Goal: Transaction & Acquisition: Download file/media

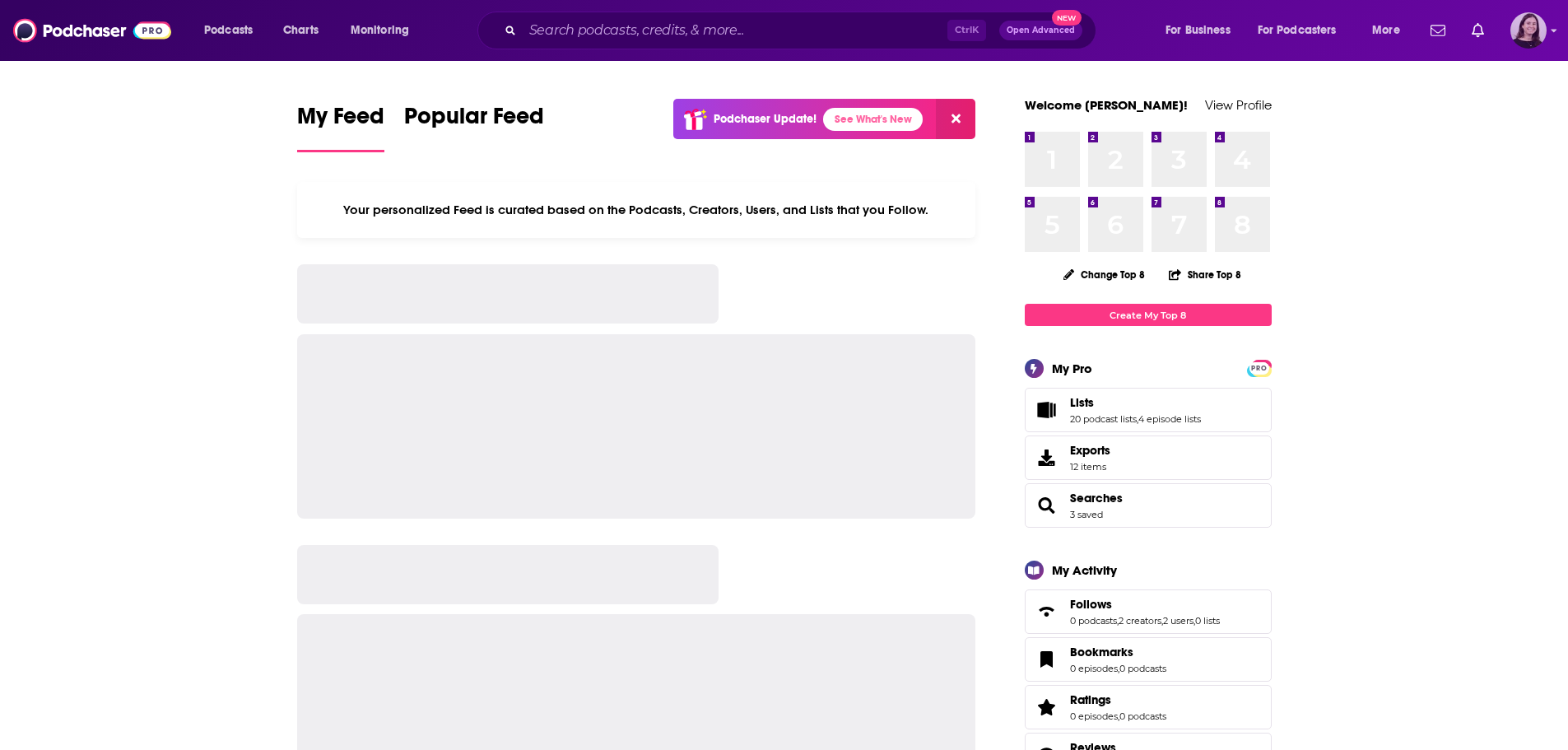
click at [1515, 36] on img "Logged in as lucynalen" at bounding box center [1527, 30] width 36 height 36
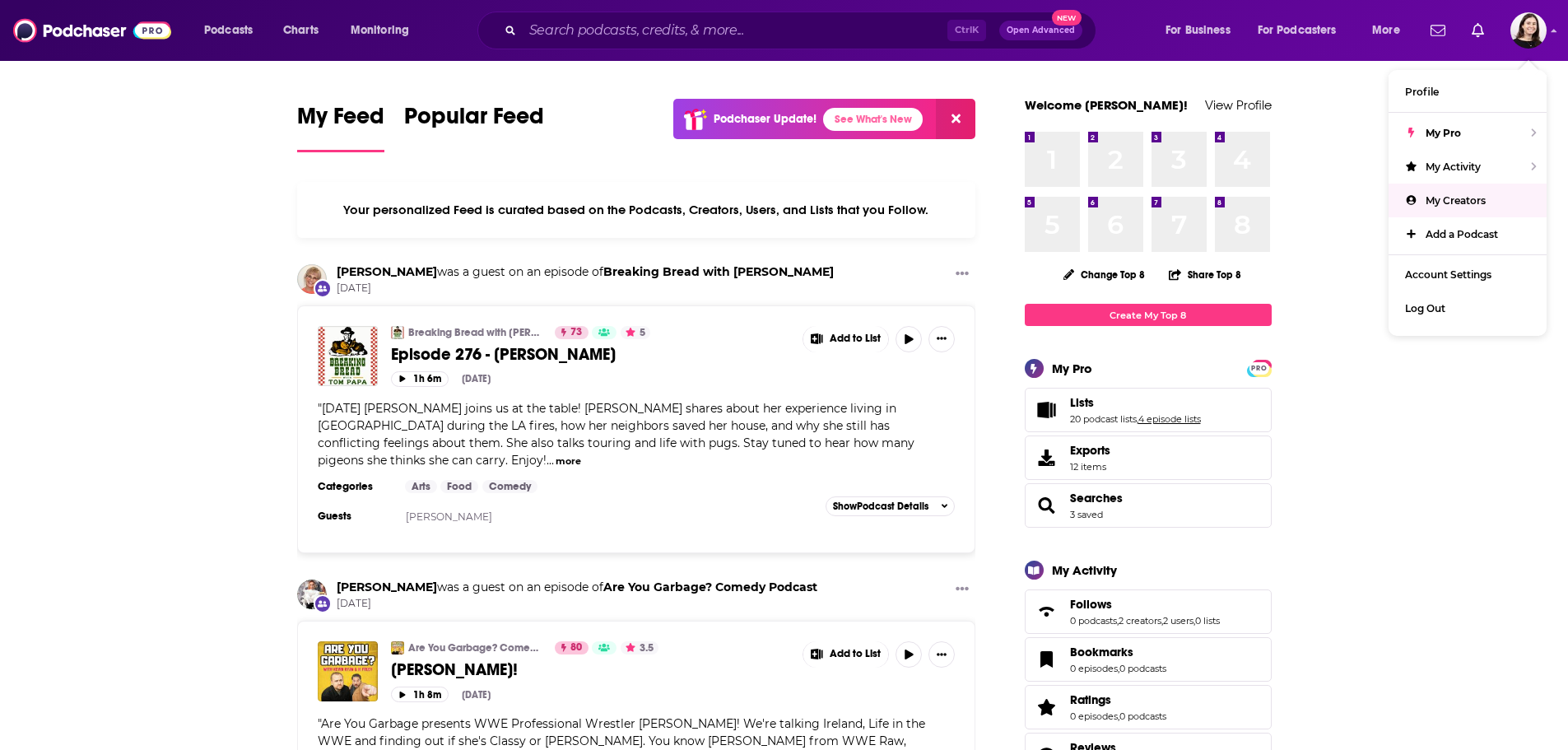
click at [1150, 420] on link "4 episode lists" at bounding box center [1169, 419] width 63 height 11
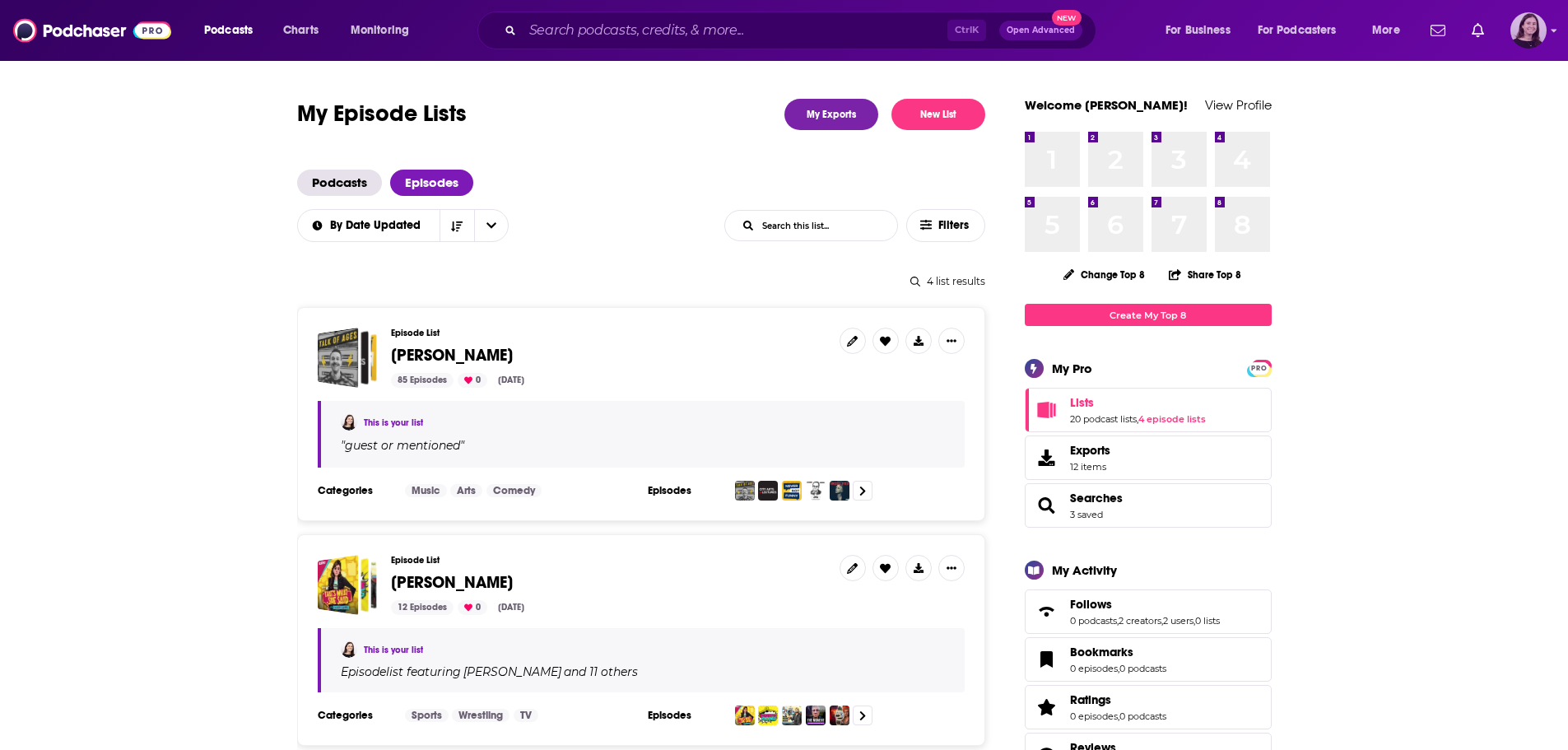
click at [1521, 34] on img "Logged in as lucynalen" at bounding box center [1527, 30] width 36 height 36
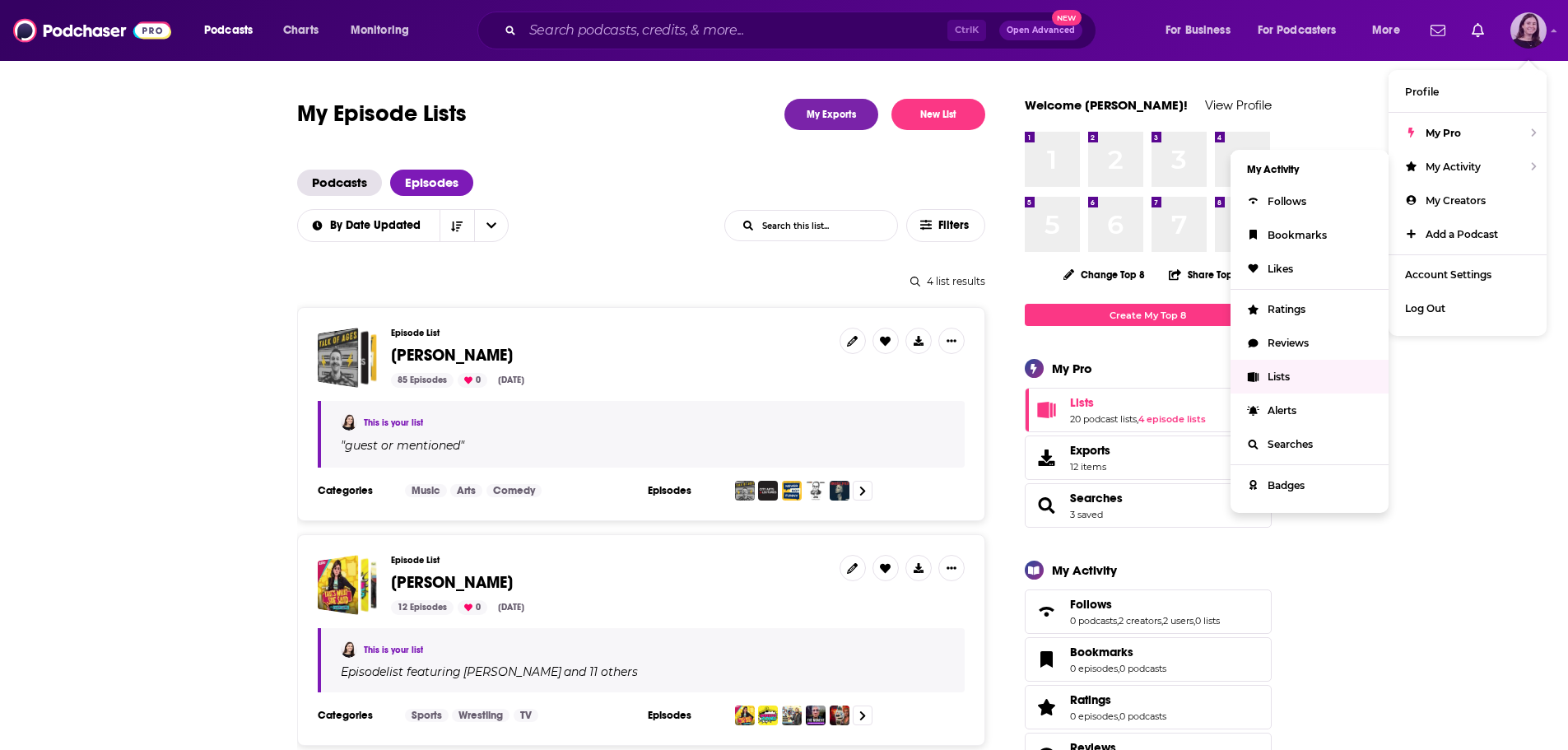
click at [1307, 378] on link "Lists" at bounding box center [1309, 376] width 158 height 33
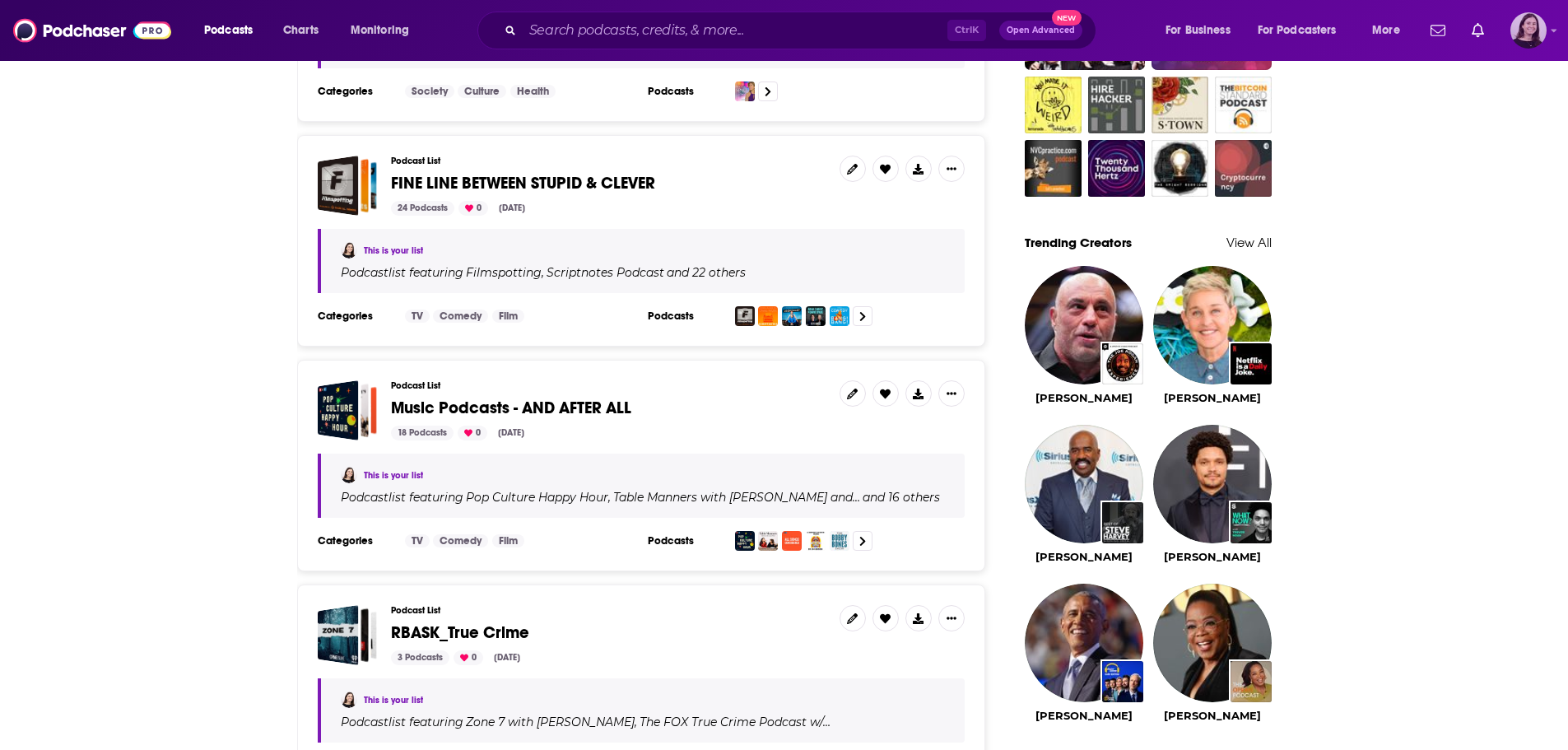
scroll to position [1318, 0]
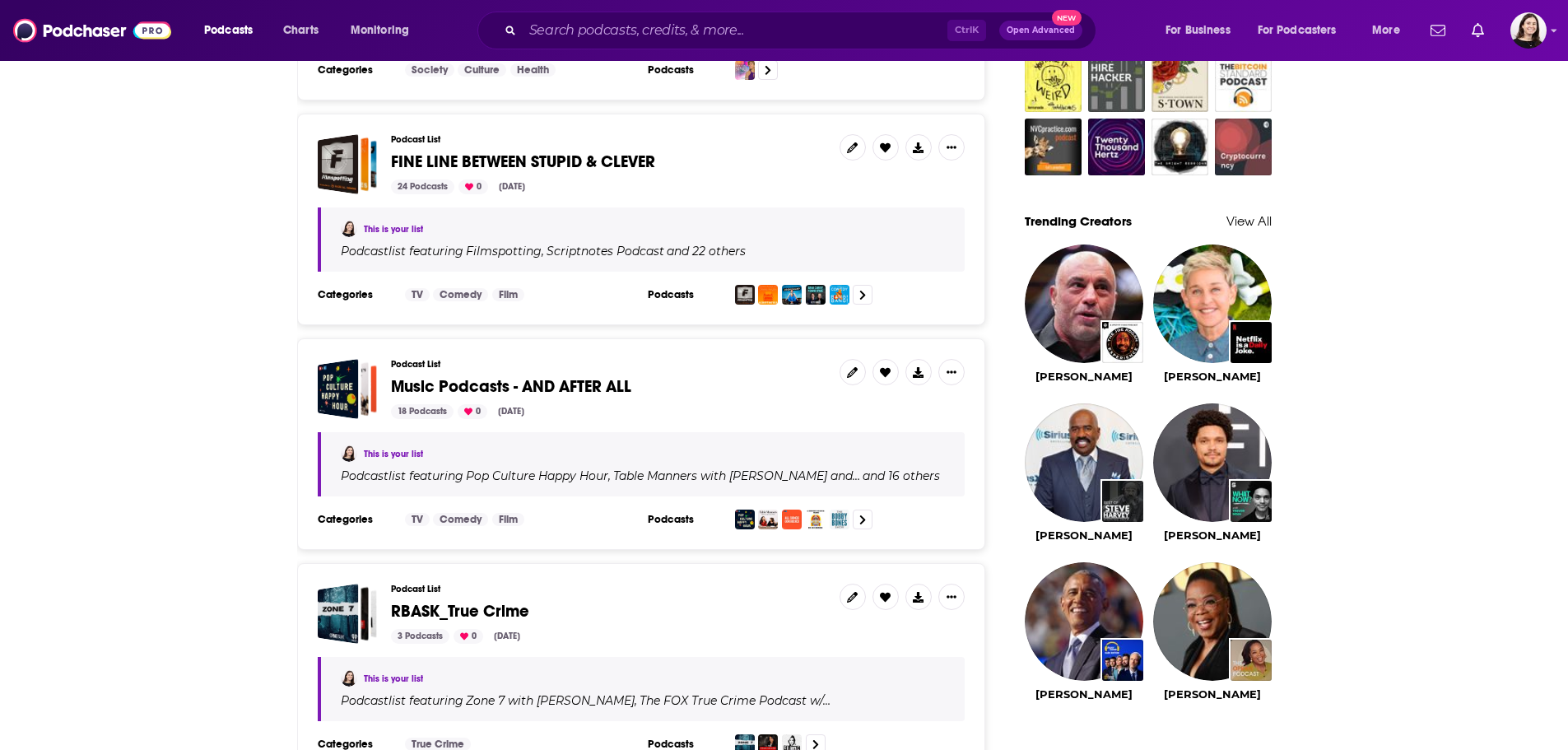
click at [585, 168] on span "FINE LINE BETWEEN STUPID & CLEVER" at bounding box center [523, 161] width 264 height 20
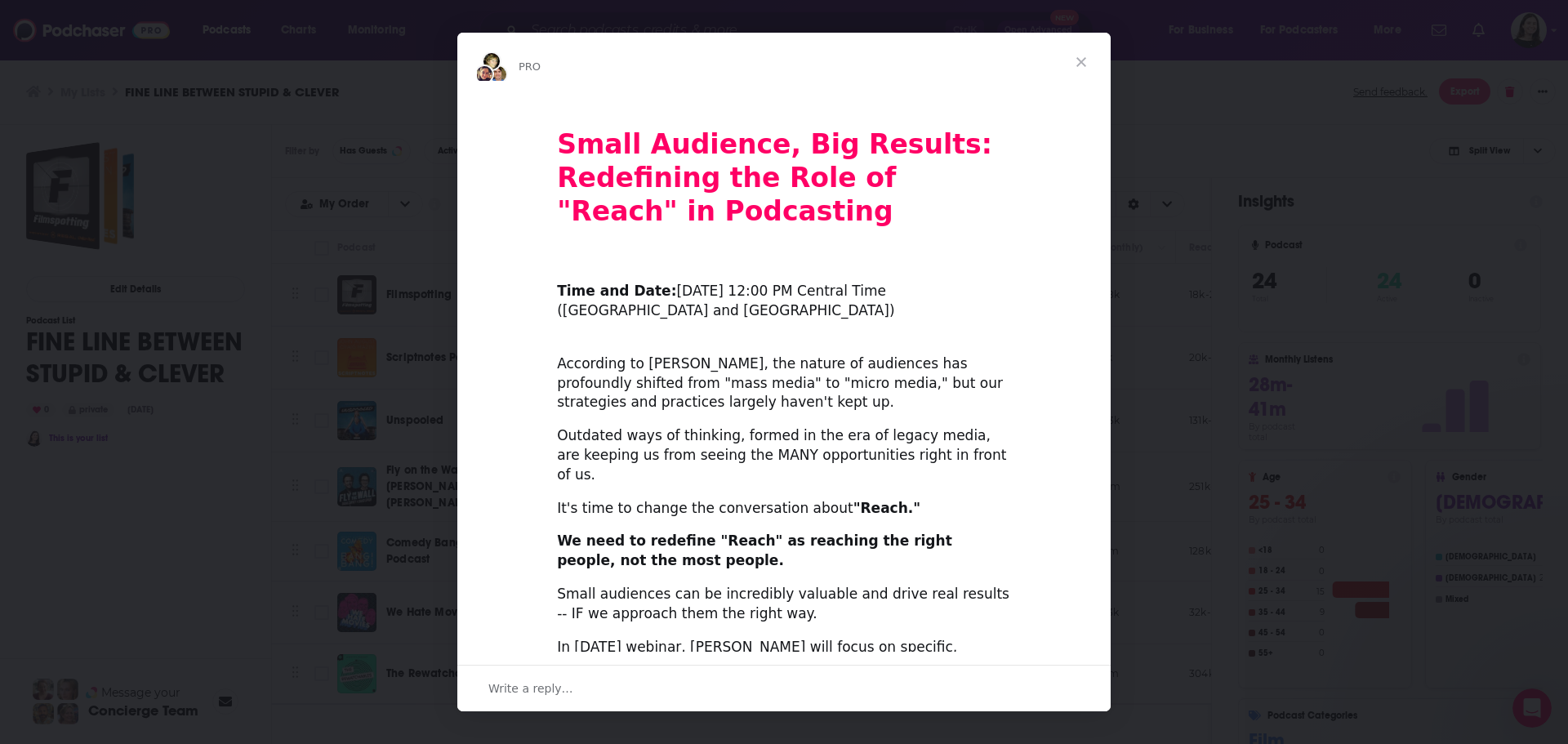
click at [1055, 46] on span "Close" at bounding box center [1080, 61] width 59 height 59
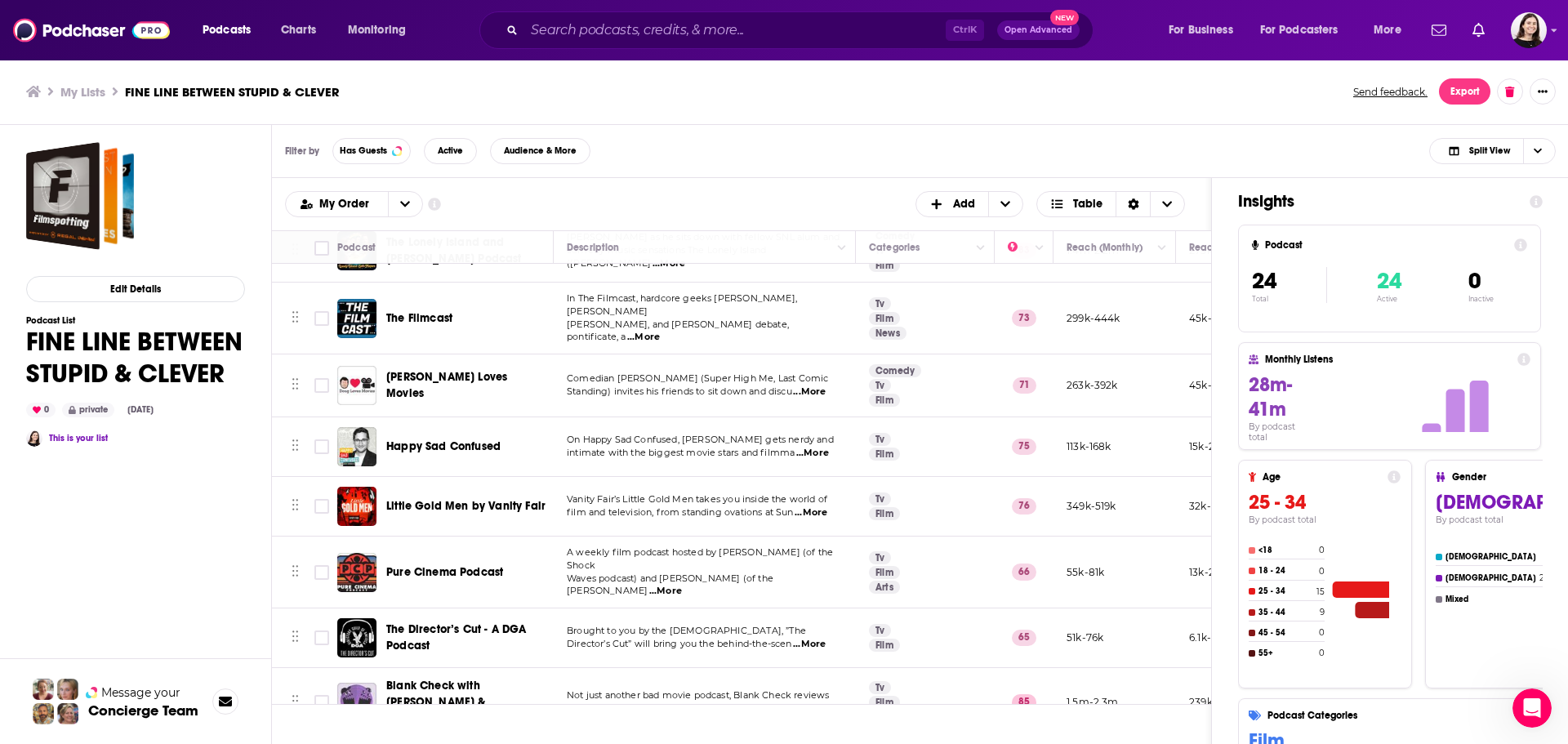
scroll to position [1058, 0]
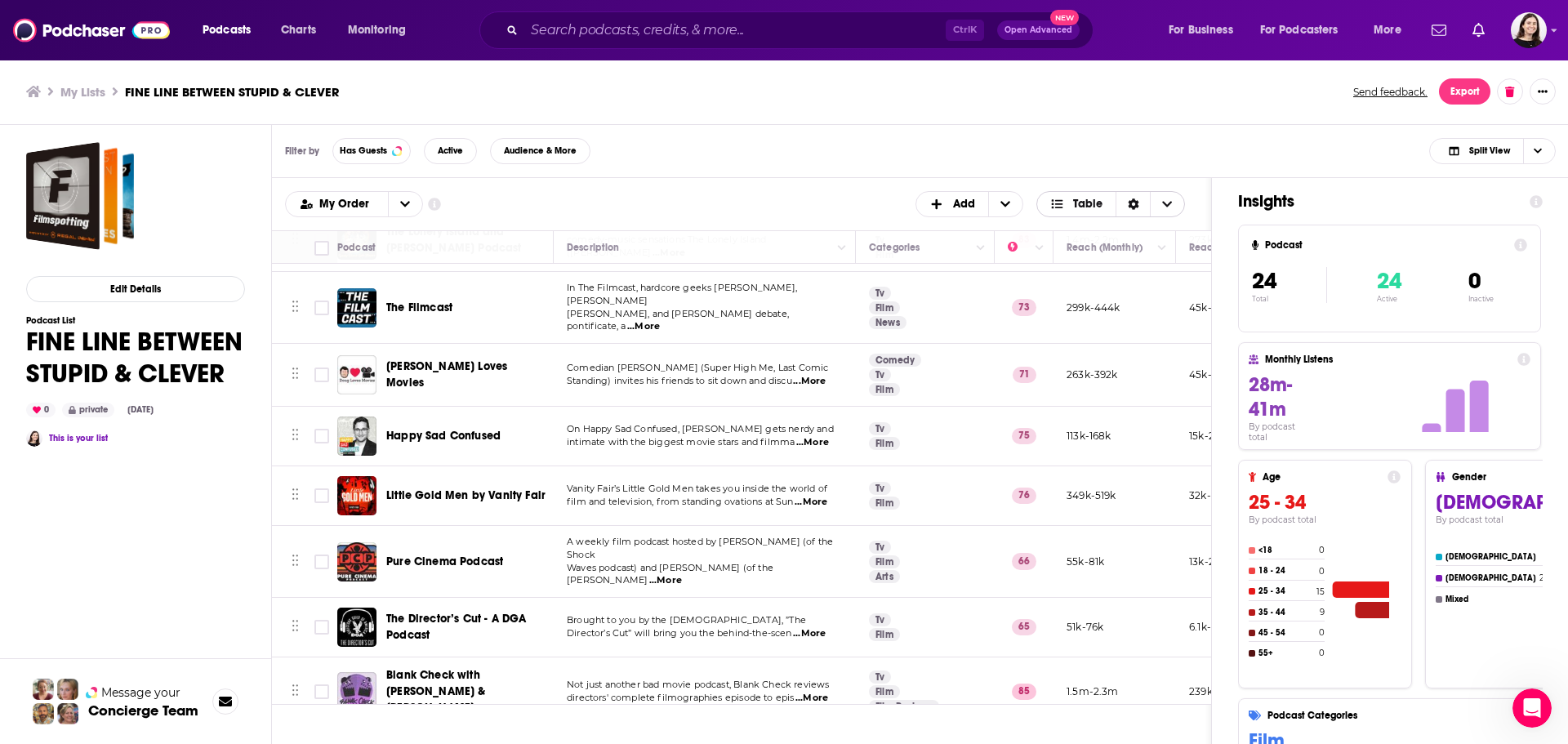
click at [1172, 205] on icon "Choose View" at bounding box center [1166, 204] width 10 height 11
click at [1457, 87] on button "Export" at bounding box center [1464, 92] width 52 height 26
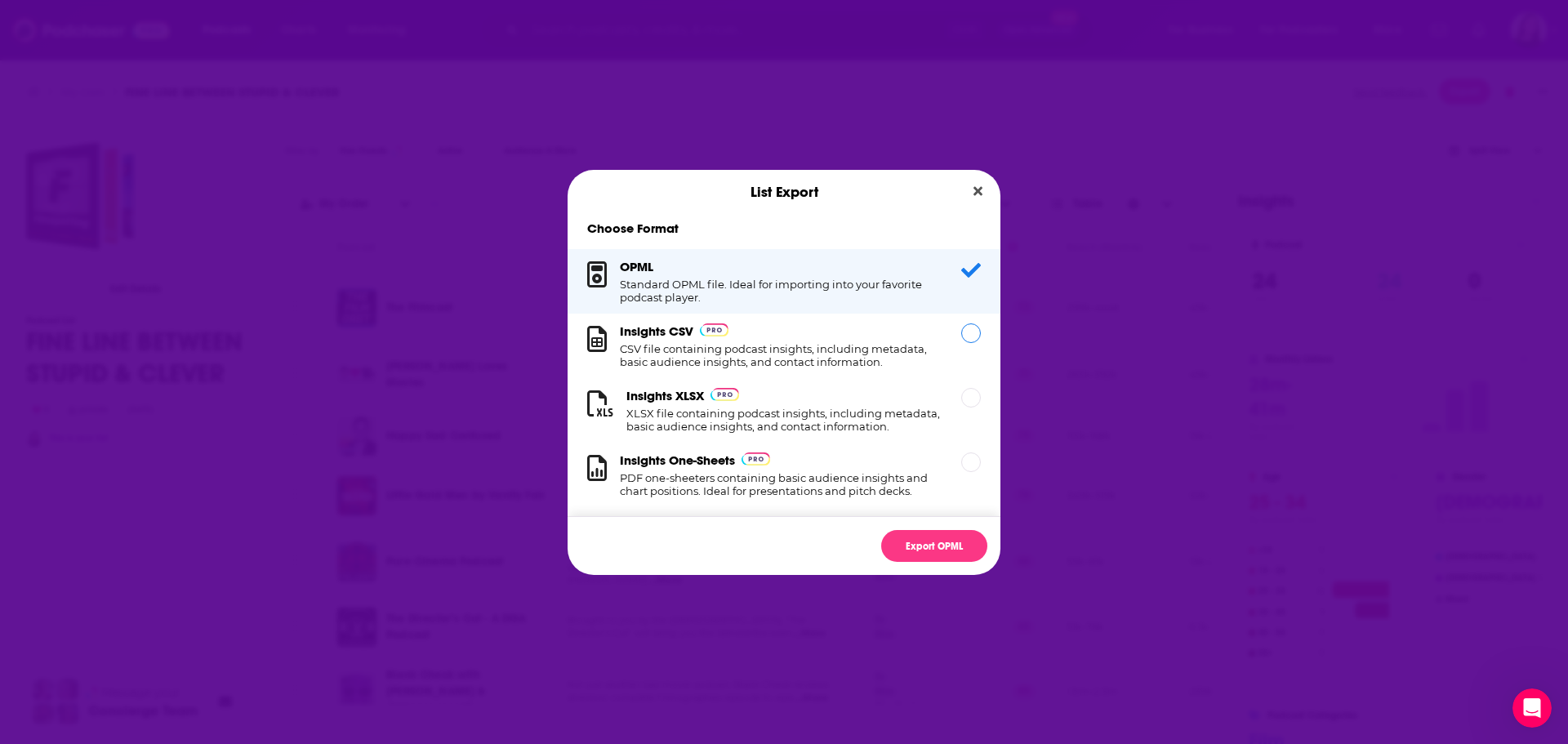
click at [811, 341] on div "Insights CSV CSV file containing podcast insights, including metadata, basic au…" at bounding box center [781, 345] width 322 height 45
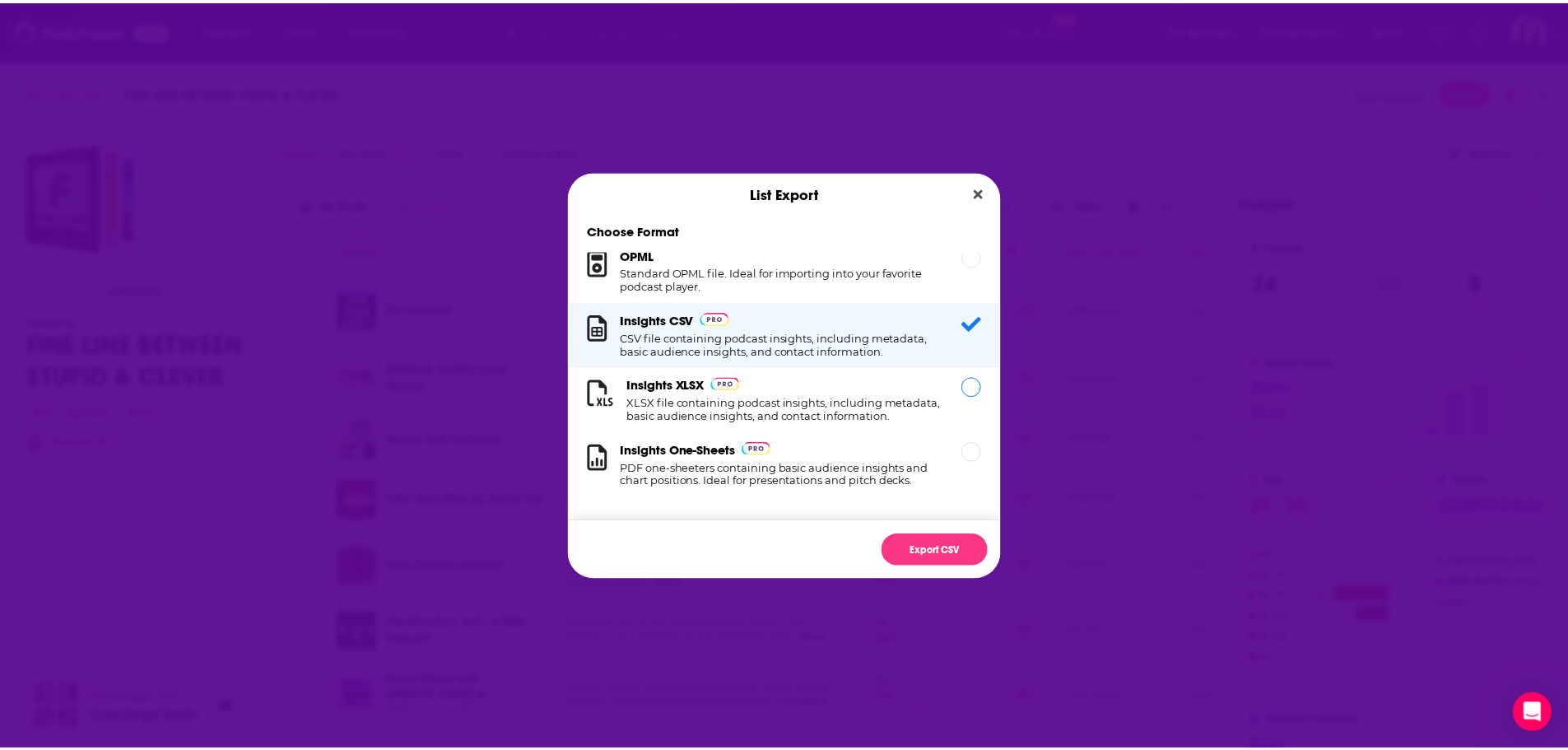
scroll to position [27, 0]
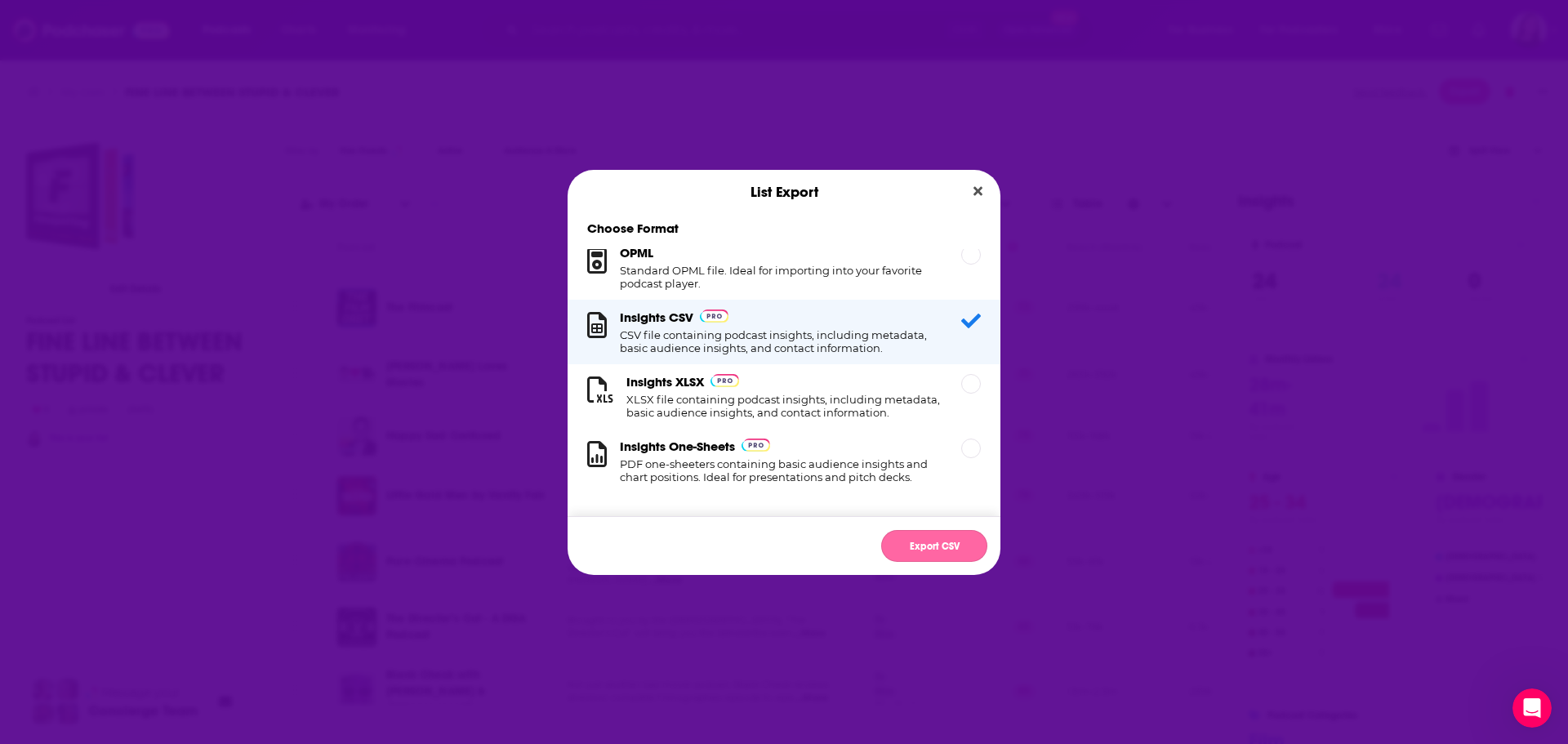
click at [914, 539] on button "Export CSV" at bounding box center [933, 546] width 106 height 31
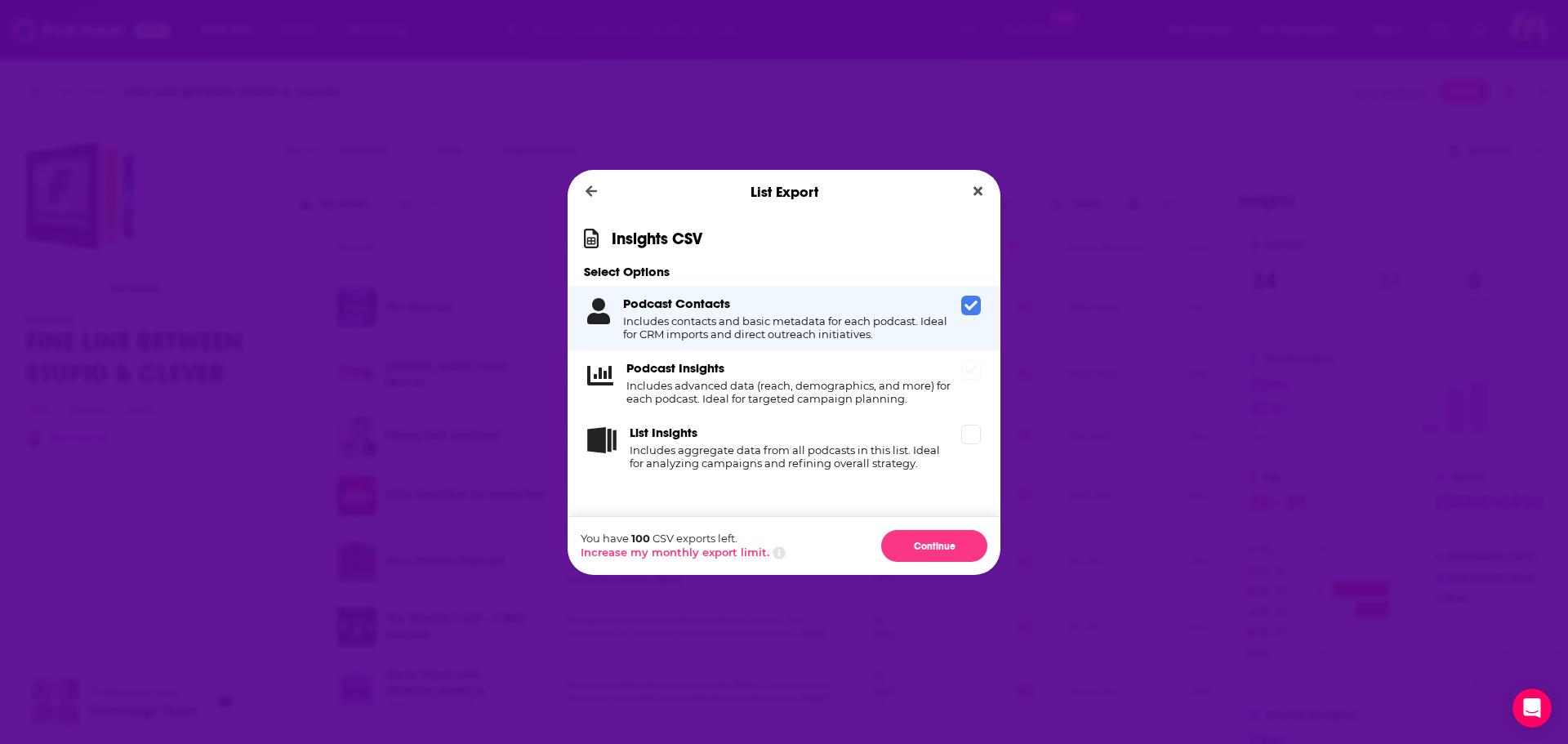
click at [975, 378] on span "Dialog" at bounding box center [971, 370] width 19 height 19
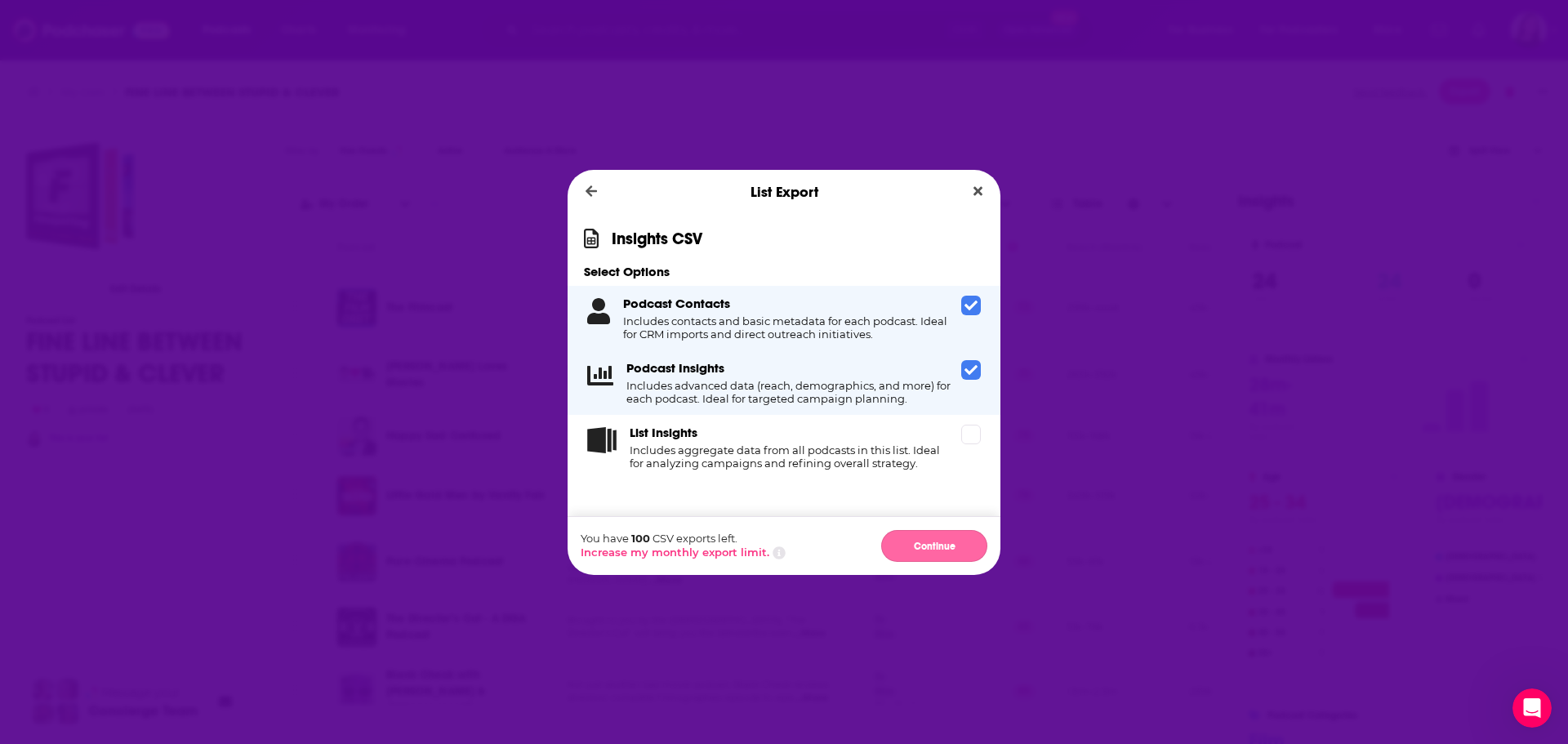
click at [920, 544] on button "Continue" at bounding box center [933, 546] width 106 height 31
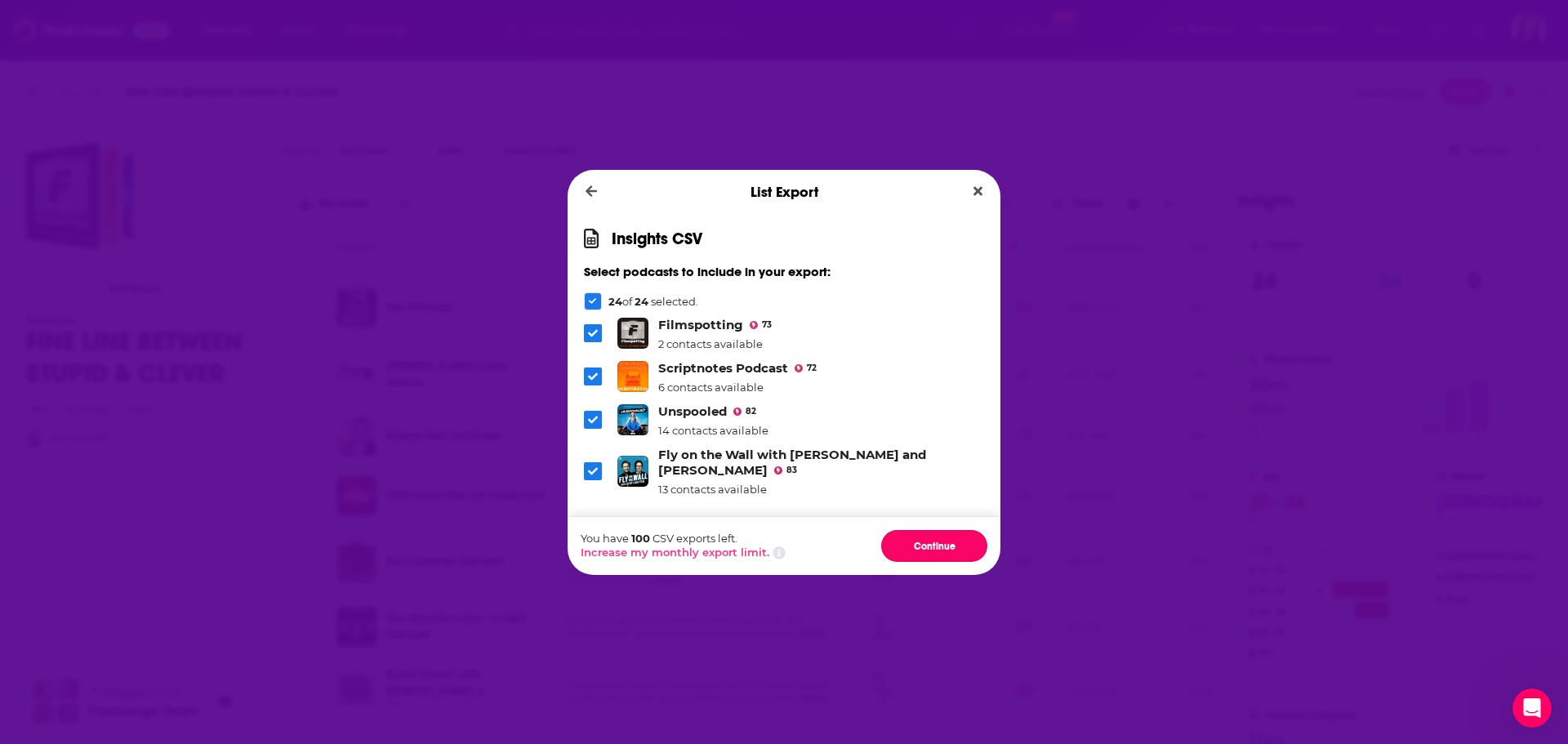
click at [920, 544] on button "Continue" at bounding box center [933, 546] width 106 height 31
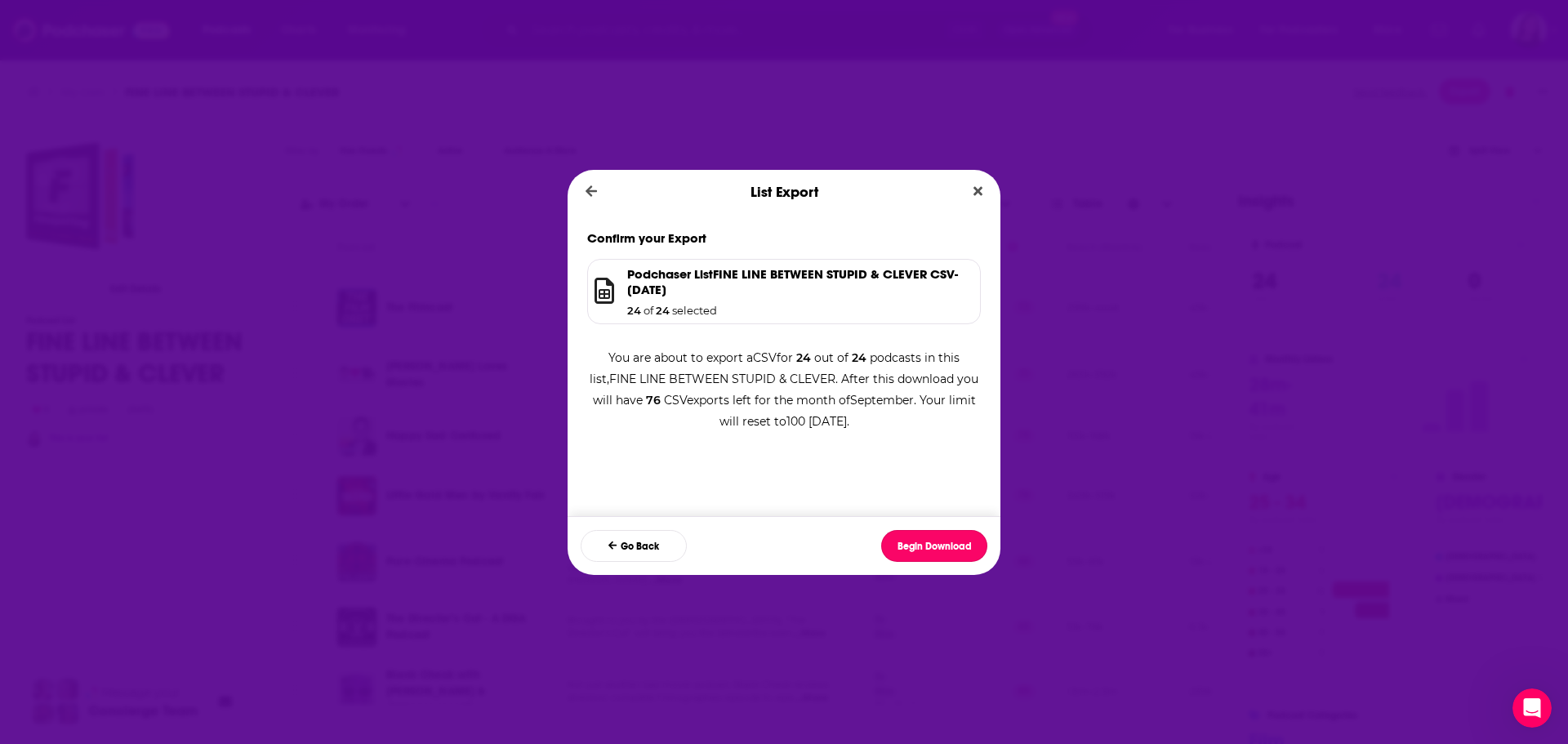
click at [920, 544] on button "Begin Download" at bounding box center [933, 546] width 106 height 31
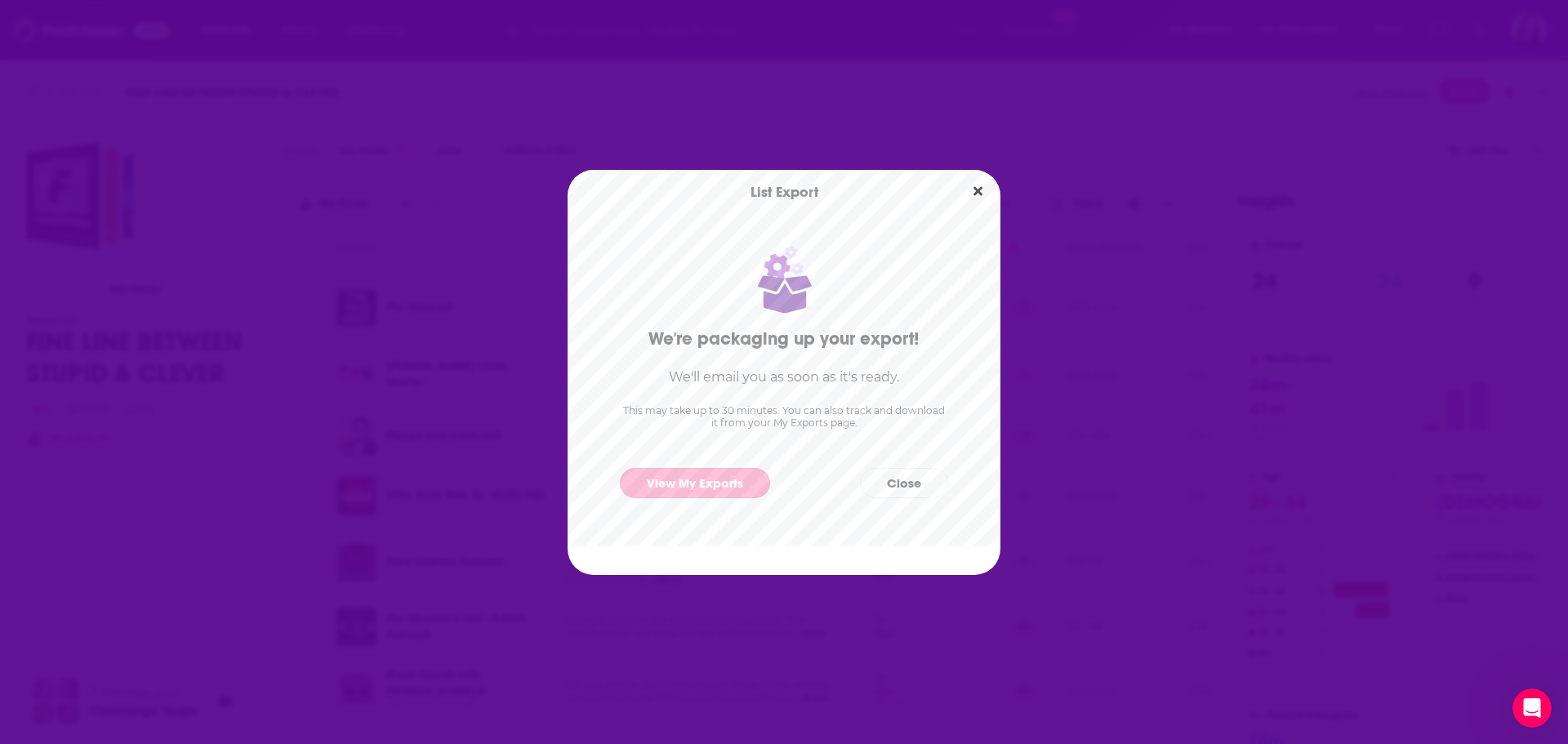
click at [699, 483] on link "View My Exports" at bounding box center [695, 483] width 150 height 31
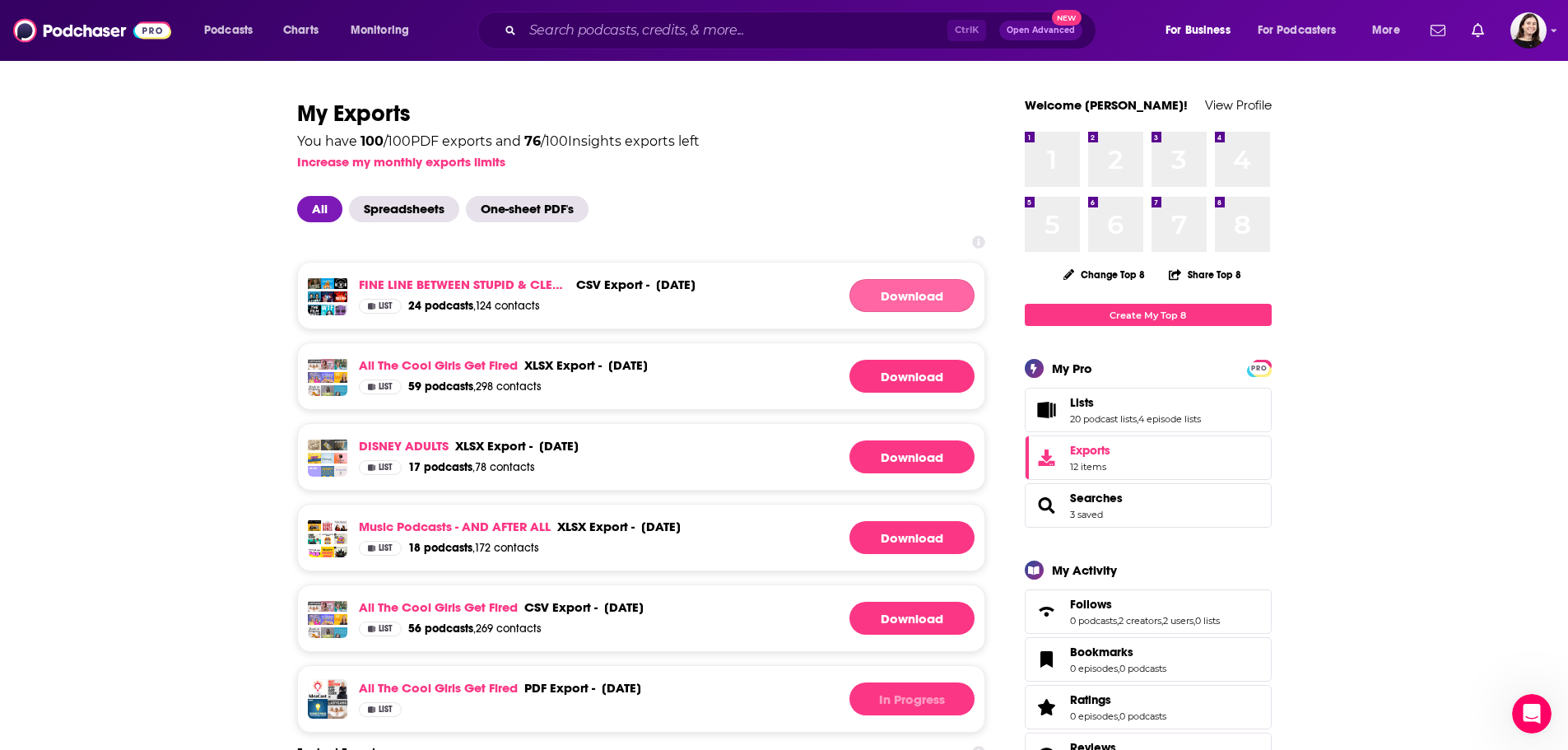
click at [906, 297] on link "Download" at bounding box center [912, 295] width 125 height 33
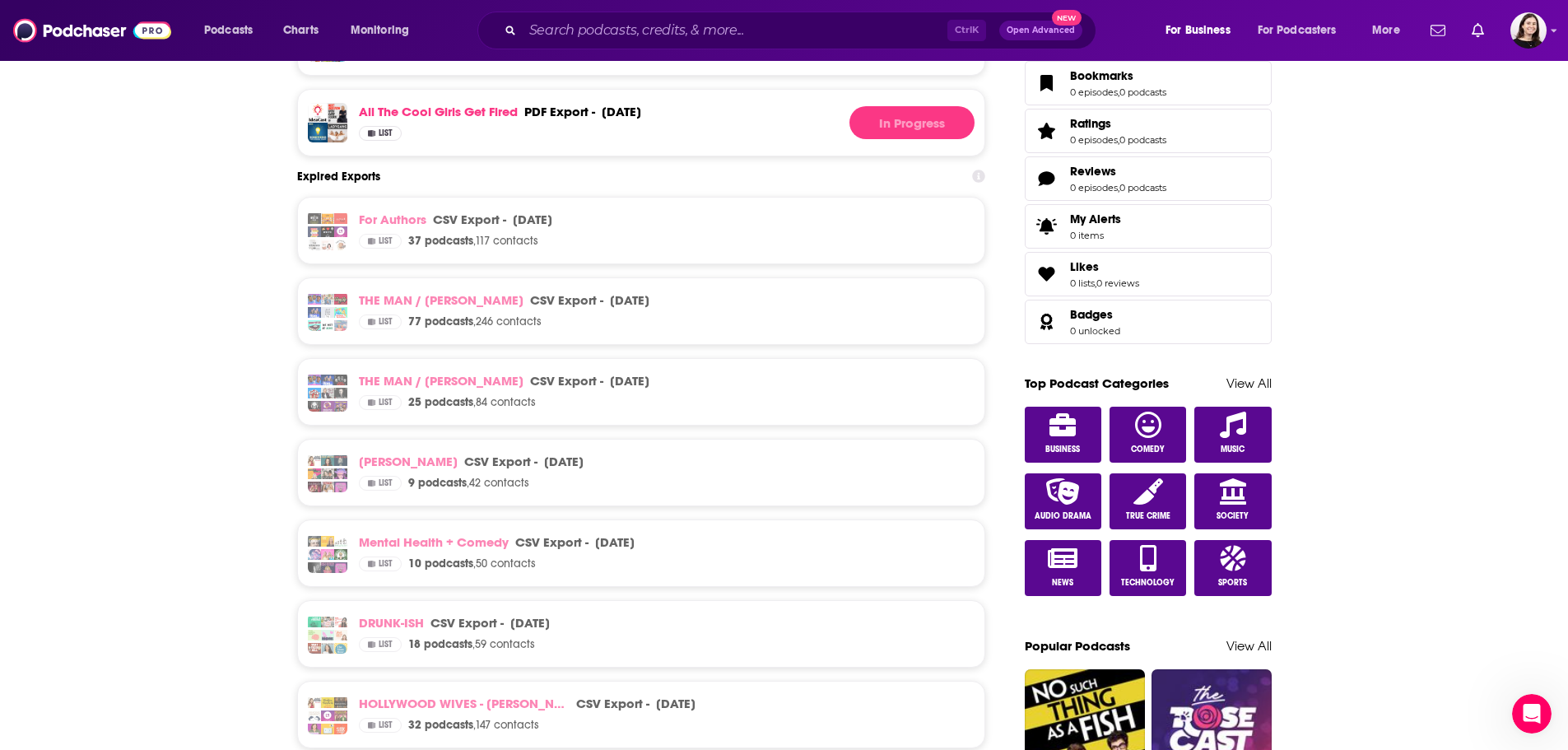
scroll to position [82, 0]
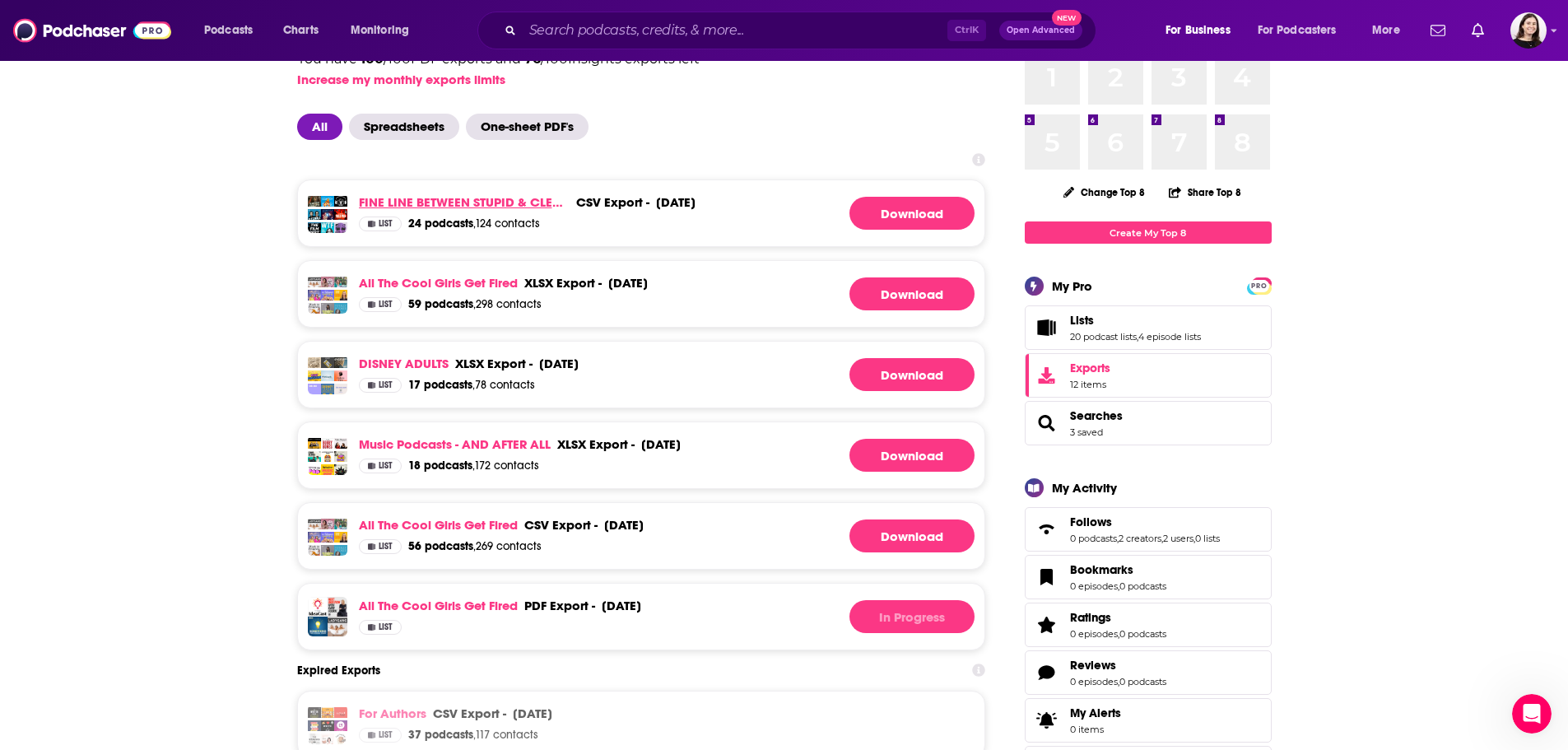
click at [532, 201] on link "FINE LINE BETWEEN STUPID & CLEVER" at bounding box center [463, 202] width 211 height 16
drag, startPoint x: 532, startPoint y: 201, endPoint x: 1324, endPoint y: 173, distance: 792.5
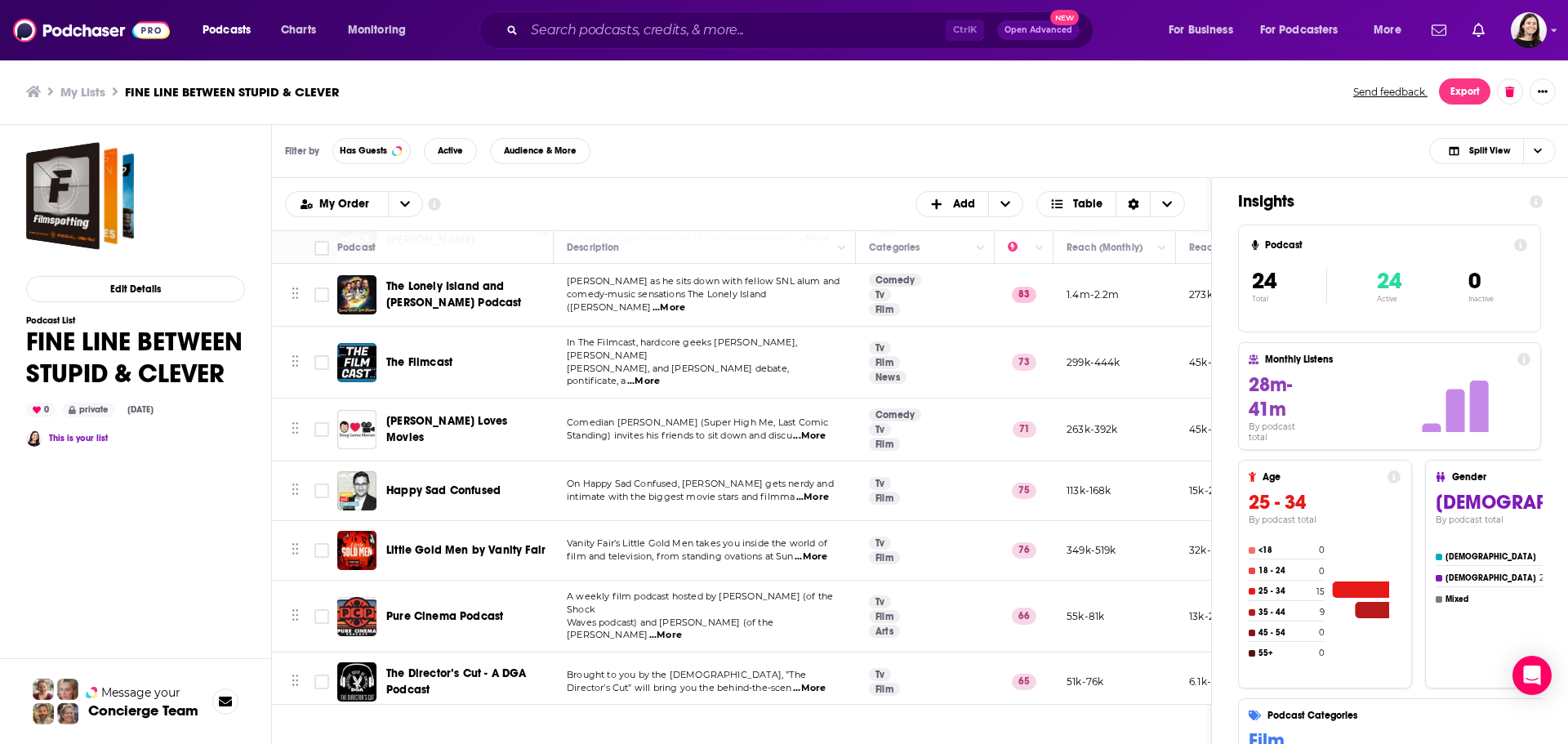
scroll to position [1058, 0]
